Goal: Information Seeking & Learning: Learn about a topic

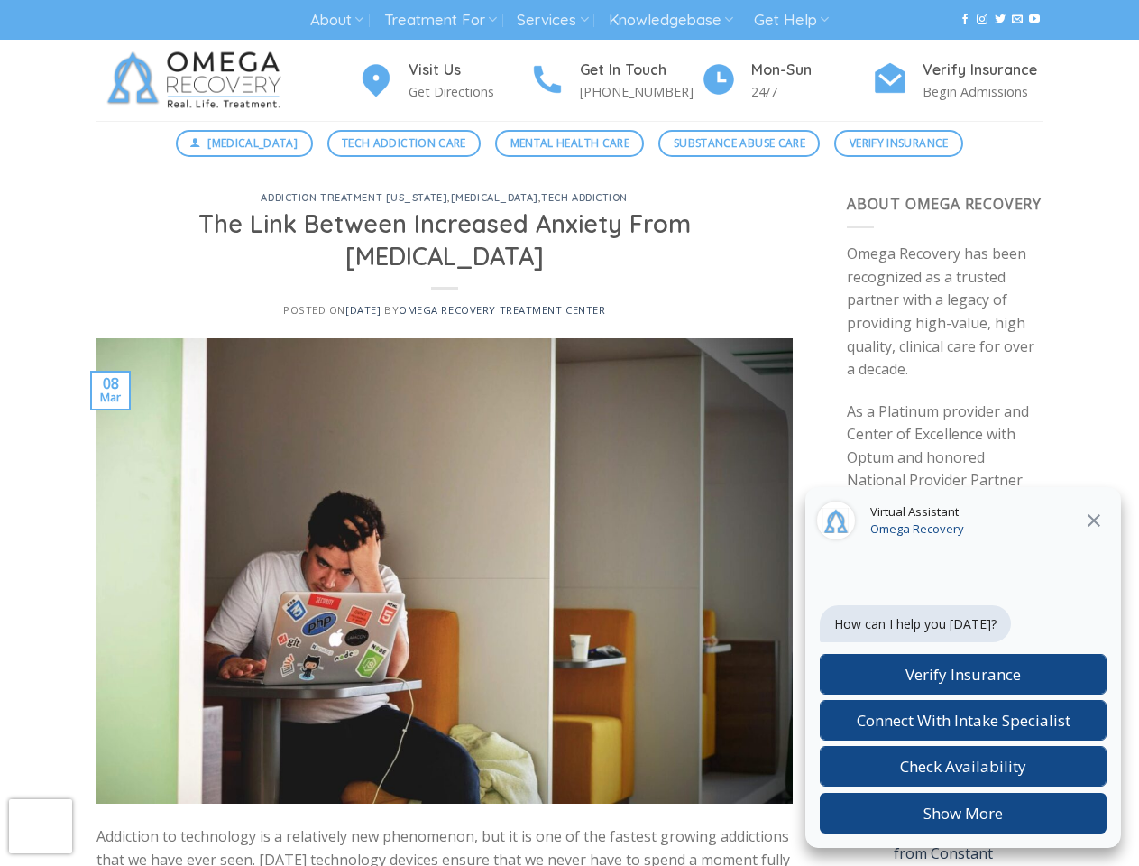
click at [336, 20] on link "About" at bounding box center [336, 20] width 53 height 33
click at [441, 20] on link "Treatment For" at bounding box center [440, 20] width 113 height 33
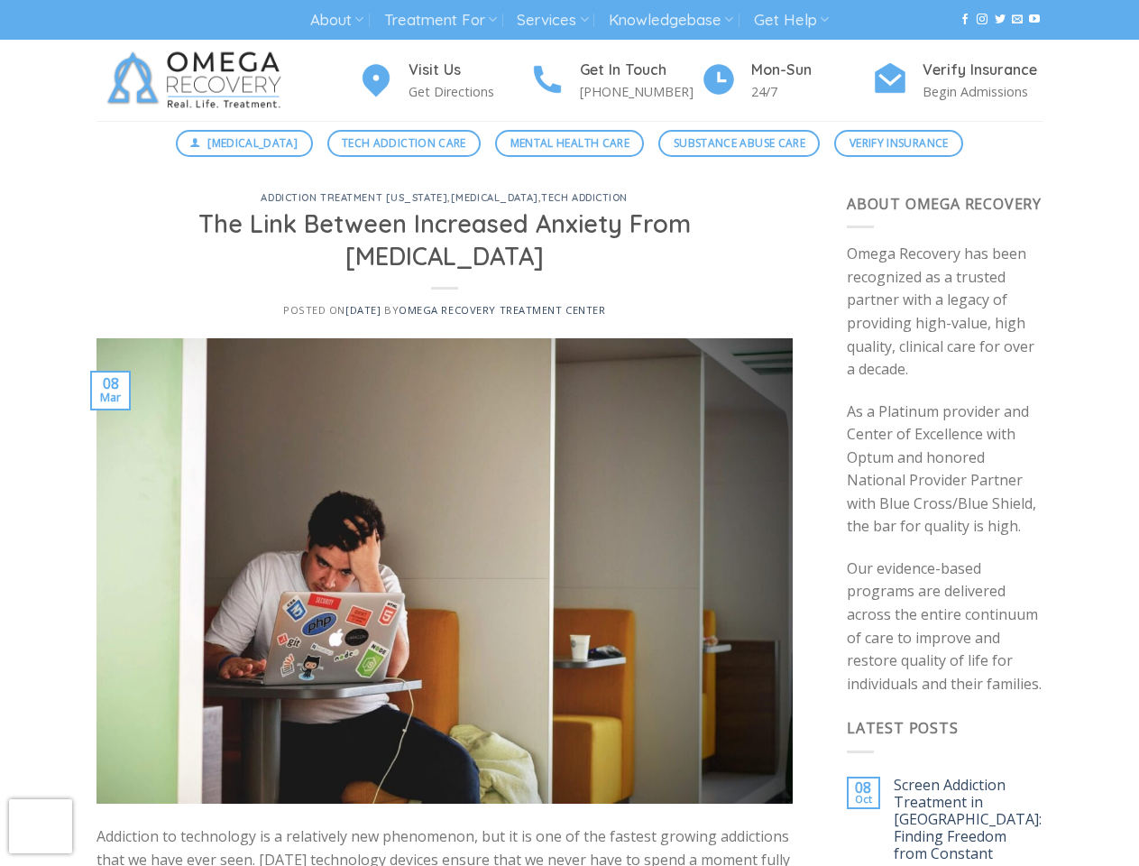
click at [554, 20] on link "Services" at bounding box center [552, 20] width 71 height 33
click at [673, 20] on link "Knowledgebase" at bounding box center [671, 20] width 124 height 33
click at [794, 20] on link "Get Help" at bounding box center [791, 20] width 75 height 33
